Goal: Task Accomplishment & Management: Manage account settings

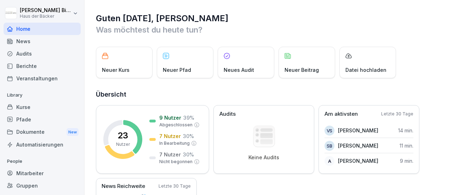
click at [18, 107] on div "Kurse" at bounding box center [42, 107] width 77 height 12
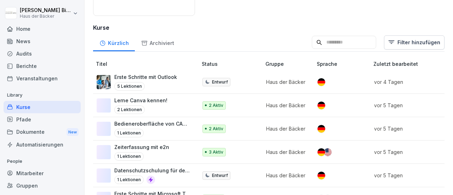
scroll to position [177, 0]
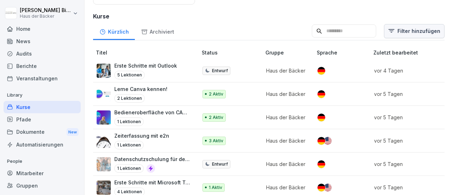
click at [395, 32] on html "[PERSON_NAME] Haus der Bäcker Home News Audits Berichte Veranstaltungen Library…" at bounding box center [226, 97] width 453 height 195
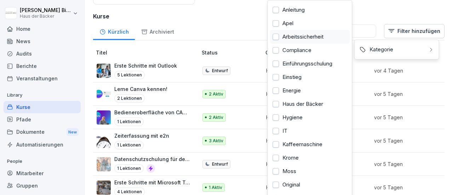
click at [276, 36] on div at bounding box center [276, 37] width 6 height 6
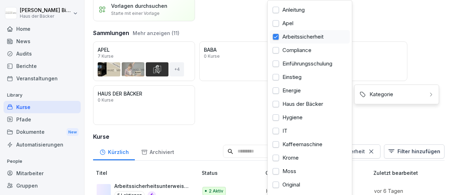
scroll to position [132, 0]
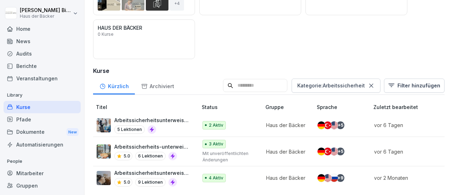
click at [242, 94] on html "[PERSON_NAME] Haus der Bäcker Home News Audits Berichte Veranstaltungen Library…" at bounding box center [226, 97] width 453 height 195
click at [165, 117] on p "Arbeitssicherheitsunterweisung für die Verwaltung" at bounding box center [152, 120] width 76 height 7
